Goal: Transaction & Acquisition: Purchase product/service

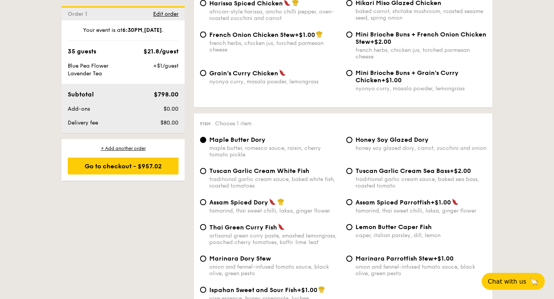
scroll to position [712, 0]
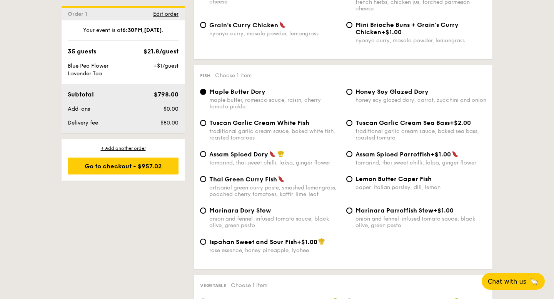
click at [286, 140] on div "traditional garlic cream sauce, baked white fish, roasted tomatoes" at bounding box center [274, 134] width 131 height 13
click at [206, 126] on input "Tuscan Garlic Cream White Fish traditional garlic cream sauce, baked white fish…" at bounding box center [203, 123] width 6 height 6
radio input "true"
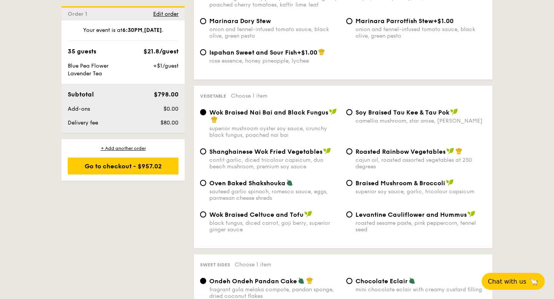
scroll to position [902, 0]
click at [374, 195] on div "superior soy sauce, garlic, tricolour capsicum" at bounding box center [420, 191] width 131 height 7
click at [352, 186] on input "Braised Mushroom & Broccoli superior soy sauce, garlic, tricolour capsicum" at bounding box center [349, 183] width 6 height 6
radio input "true"
click at [270, 170] on div "confit garlic, diced tricolour capsicum, duo beech mushroom, premium soy sauce" at bounding box center [274, 163] width 131 height 13
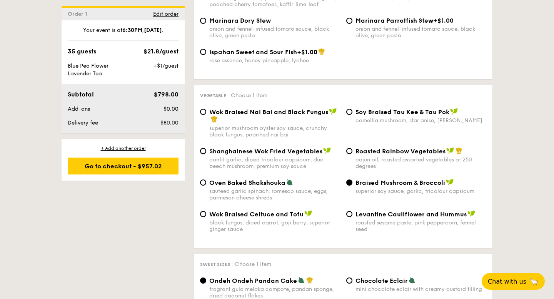
click at [206, 154] on input "Shanghainese Wok Fried Vegetables confit garlic, diced tricolour capsicum, duo …" at bounding box center [203, 151] width 6 height 6
radio input "true"
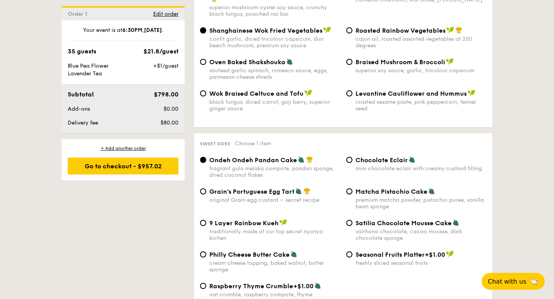
scroll to position [1081, 0]
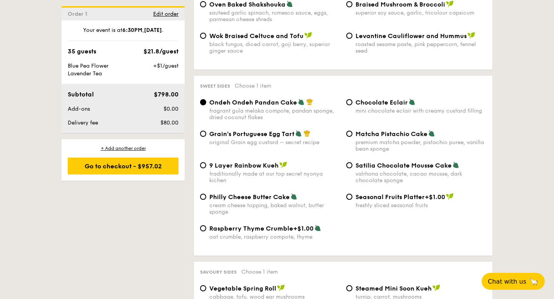
click at [369, 149] on div "premium matcha powder, pistachio puree, vanilla bean sponge" at bounding box center [420, 145] width 131 height 13
click at [352, 137] on input "Matcha Pistachio Cake premium matcha powder, pistachio puree, vanilla bean spon…" at bounding box center [349, 134] width 6 height 6
radio input "true"
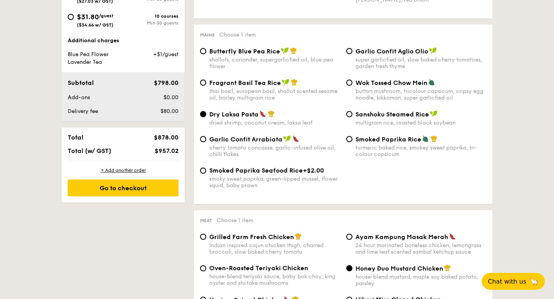
scroll to position [368, 0]
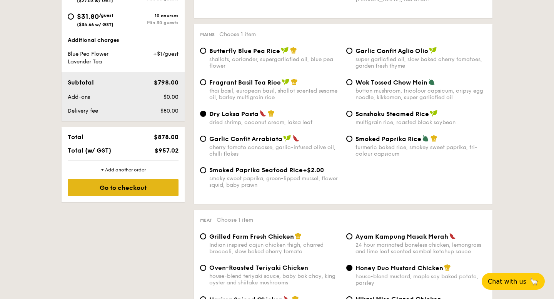
click at [162, 190] on div "Go to checkout" at bounding box center [123, 187] width 111 height 17
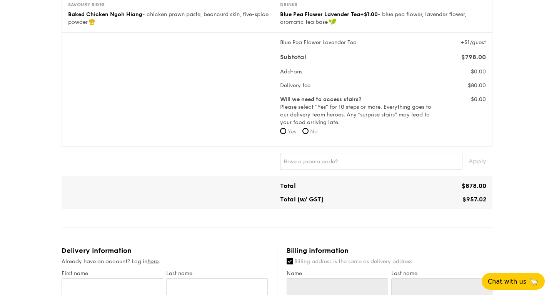
scroll to position [250, 0]
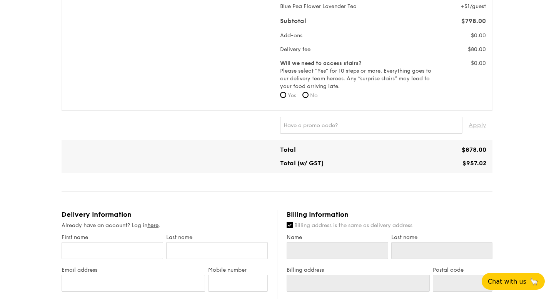
click at [307, 99] on label "No" at bounding box center [309, 96] width 15 height 8
click at [307, 98] on input "No" at bounding box center [305, 95] width 6 height 6
radio input "true"
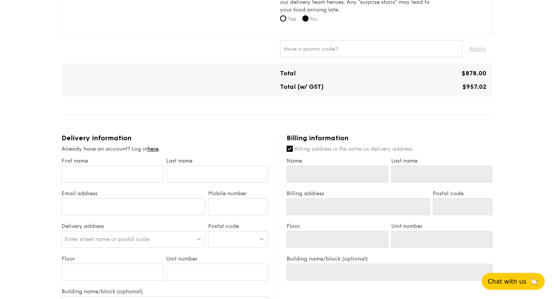
scroll to position [0, 0]
